Goal: Information Seeking & Learning: Learn about a topic

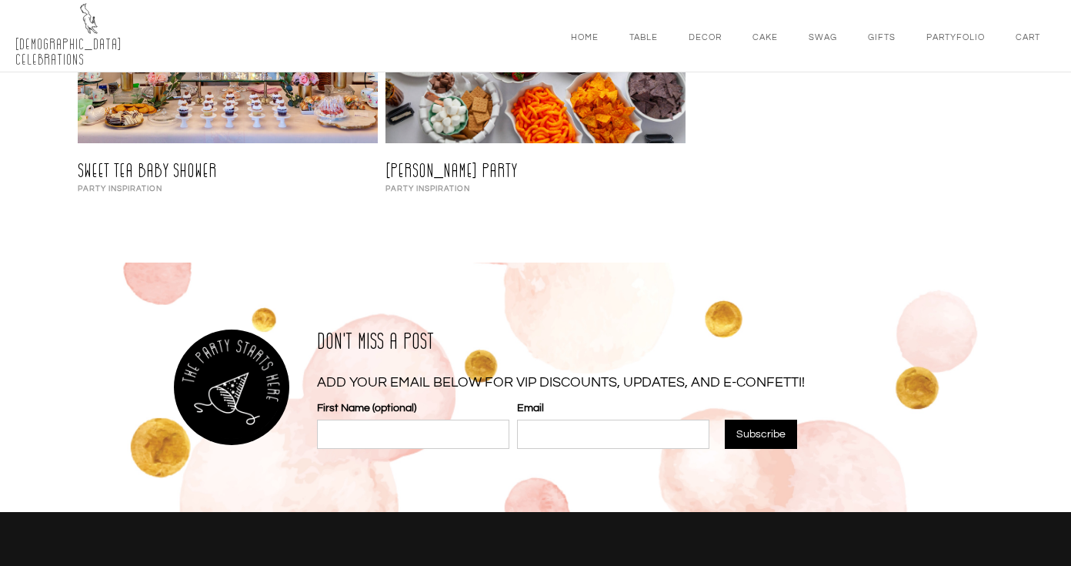
scroll to position [1627, 0]
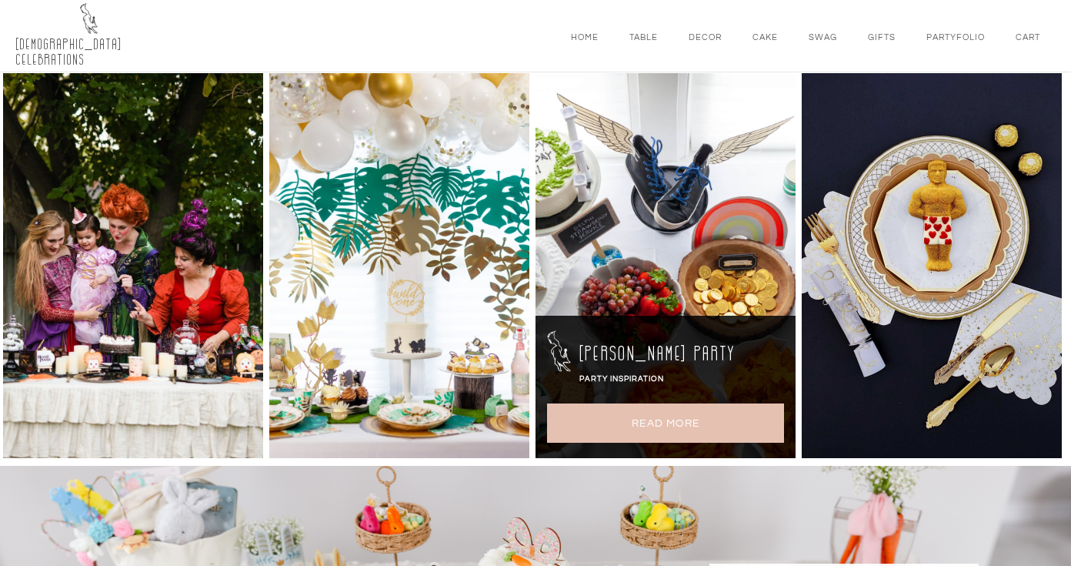
click at [689, 422] on link "Read More" at bounding box center [665, 422] width 237 height 39
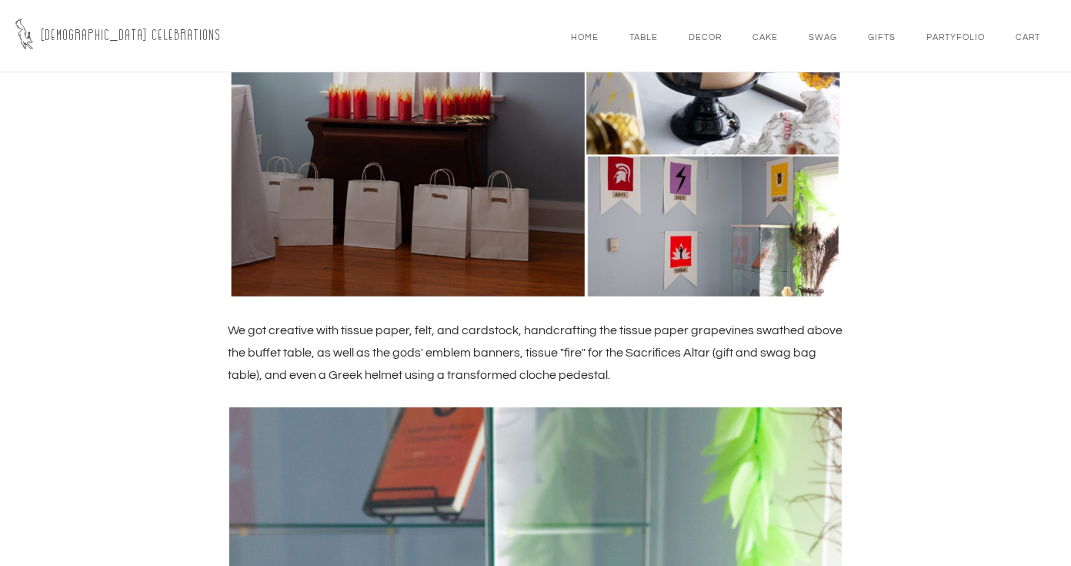
scroll to position [7593, 0]
